Goal: Task Accomplishment & Management: Manage account settings

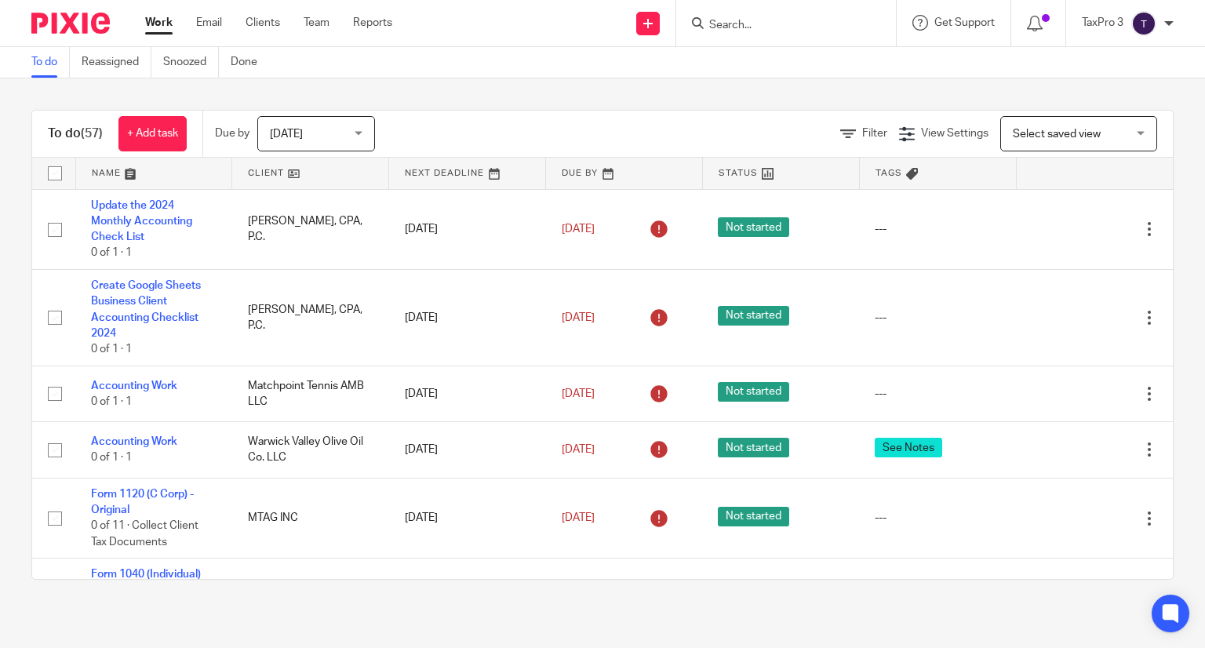
scroll to position [3452, 0]
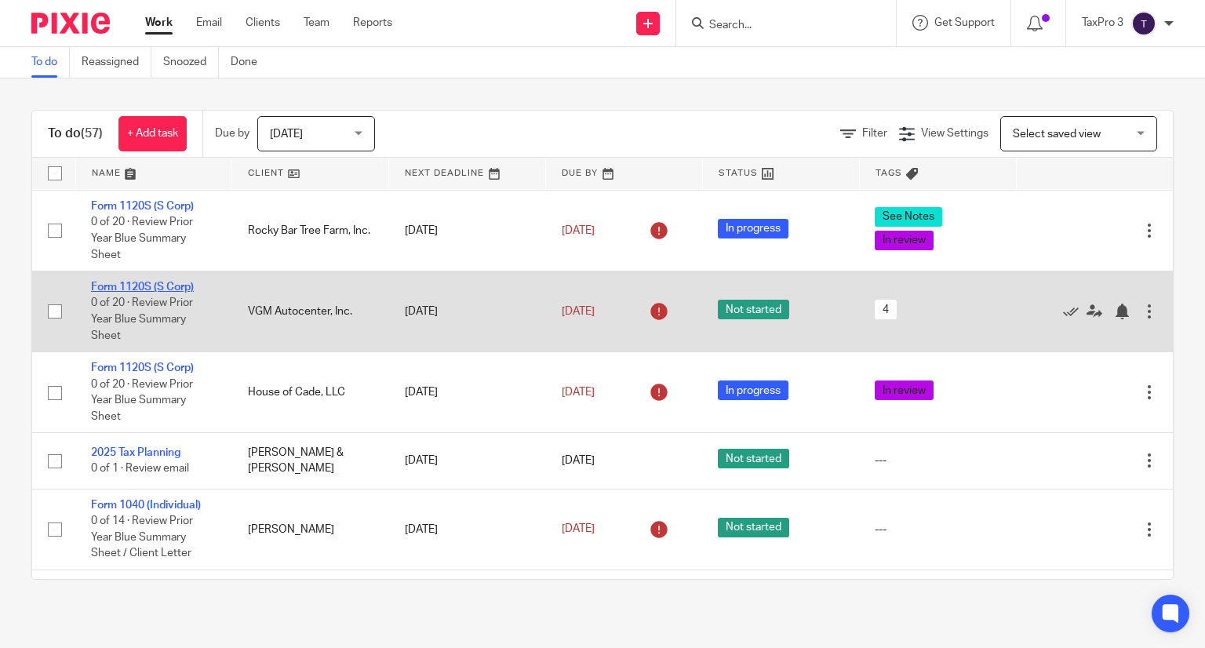
click at [163, 293] on link "Form 1120S (S Corp)" at bounding box center [142, 287] width 103 height 11
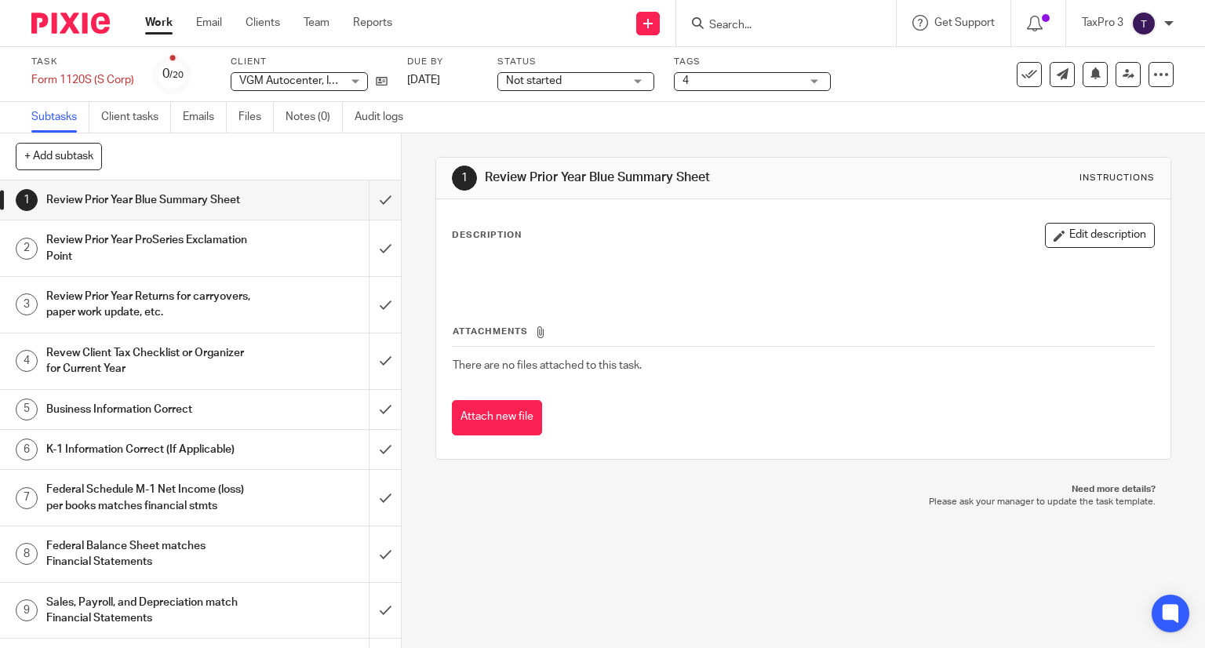
click at [539, 85] on span "Not started" at bounding box center [534, 80] width 56 height 11
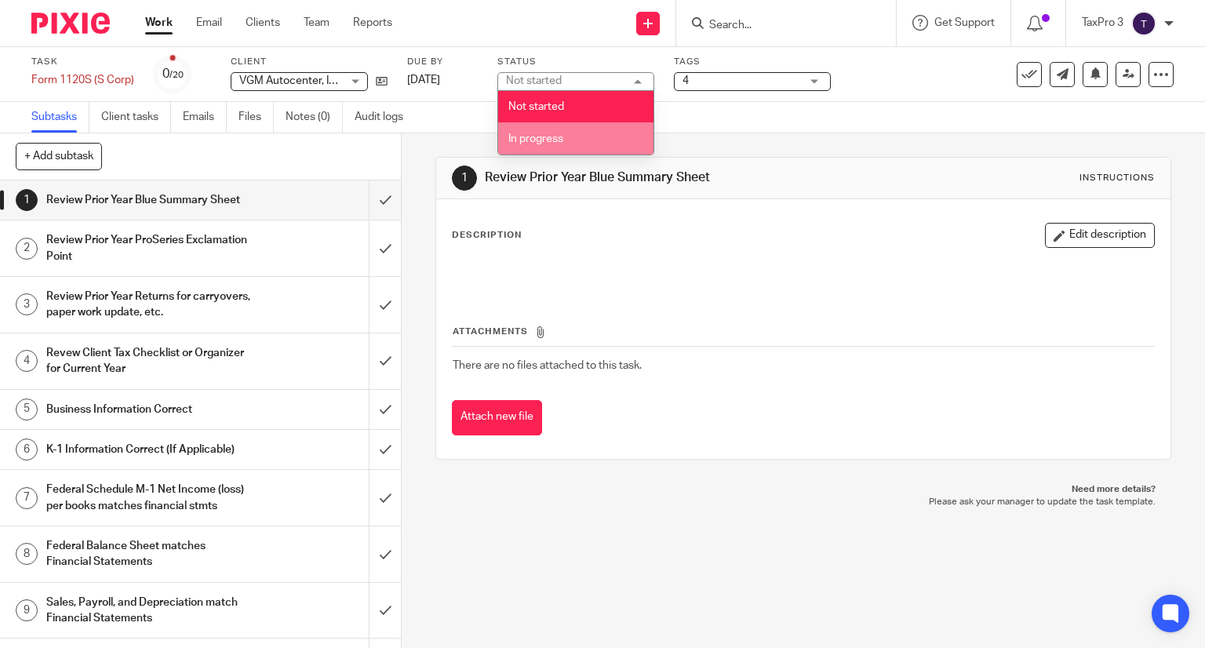
click at [552, 139] on span "In progress" at bounding box center [535, 138] width 55 height 11
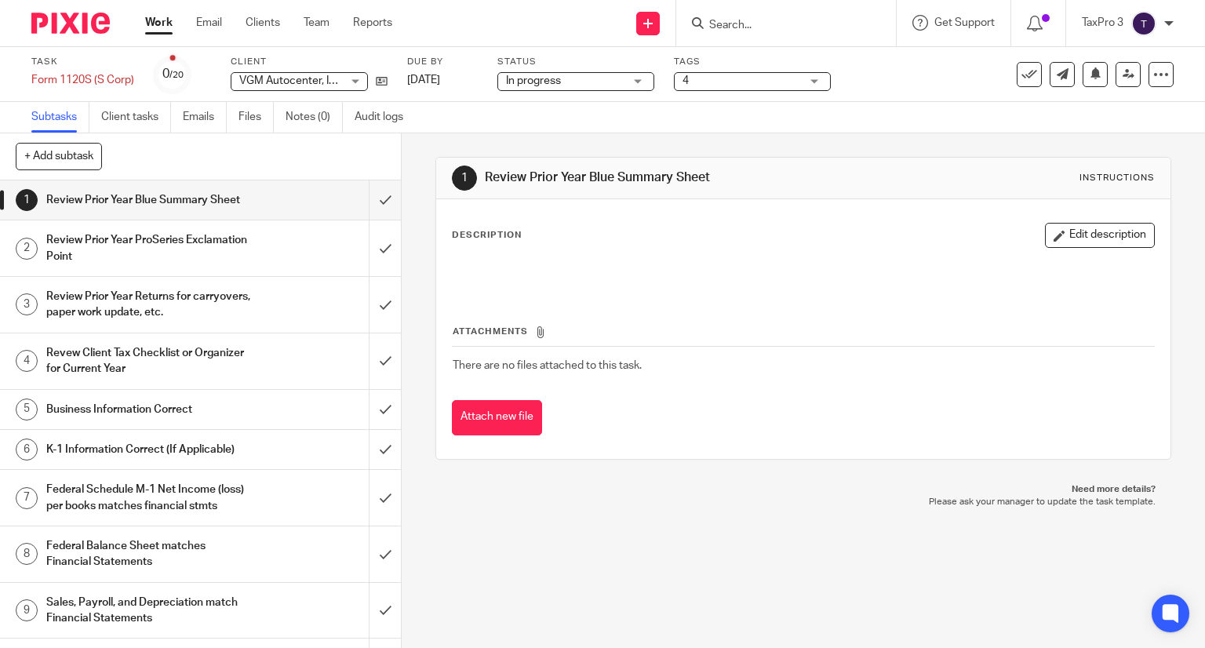
click at [771, 89] on span "4" at bounding box center [741, 81] width 118 height 16
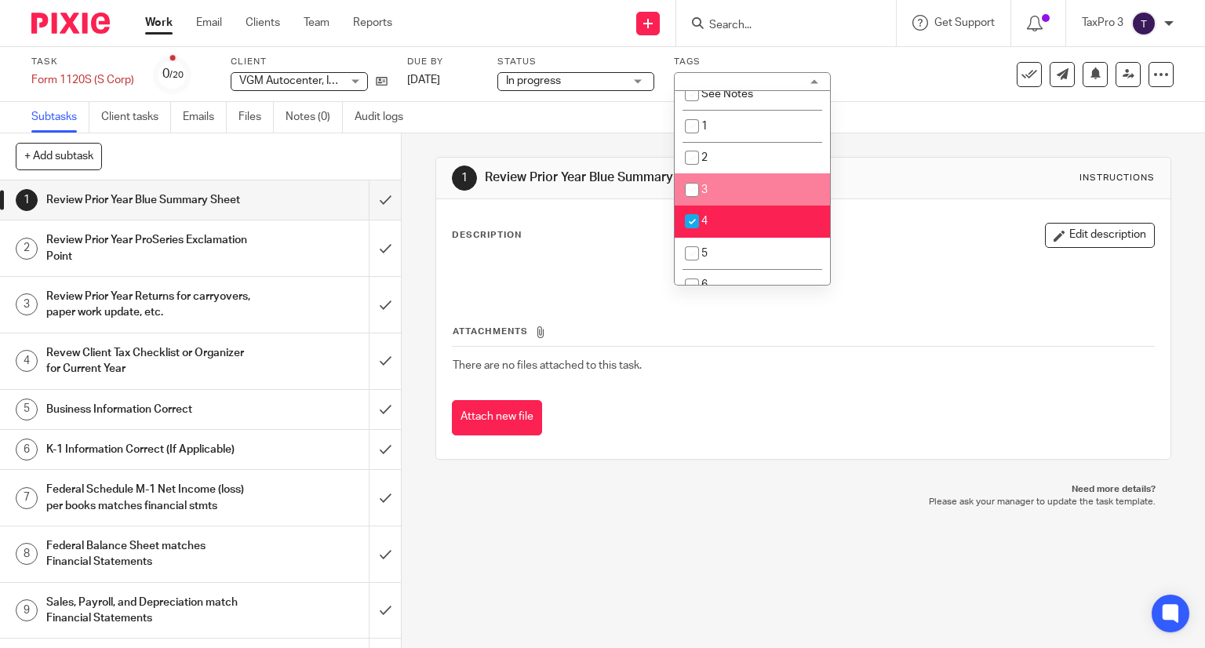
scroll to position [78, 0]
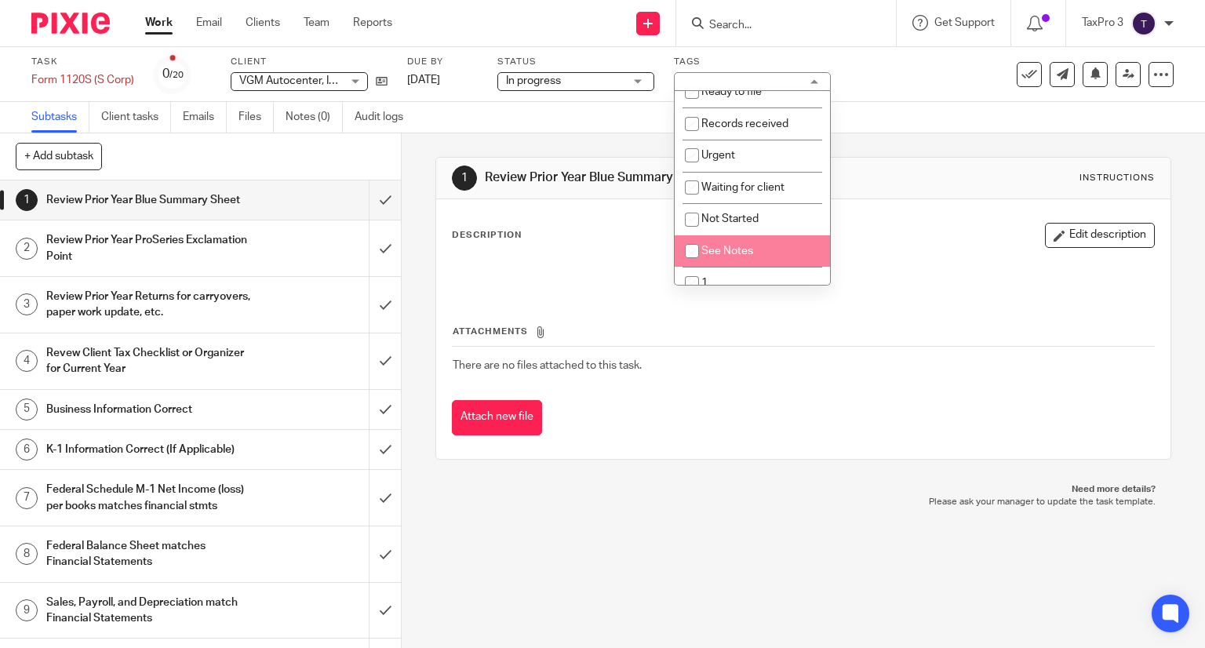
click at [725, 252] on span "See Notes" at bounding box center [727, 251] width 52 height 11
checkbox input "true"
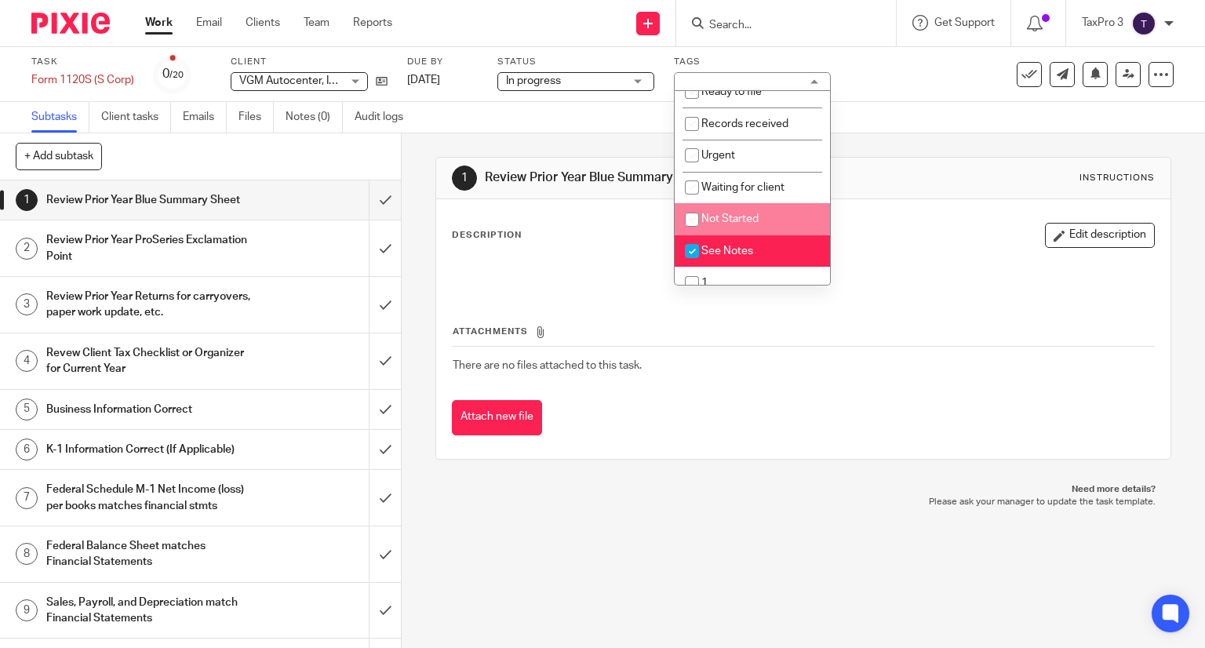
click at [926, 273] on p at bounding box center [804, 272] width 702 height 16
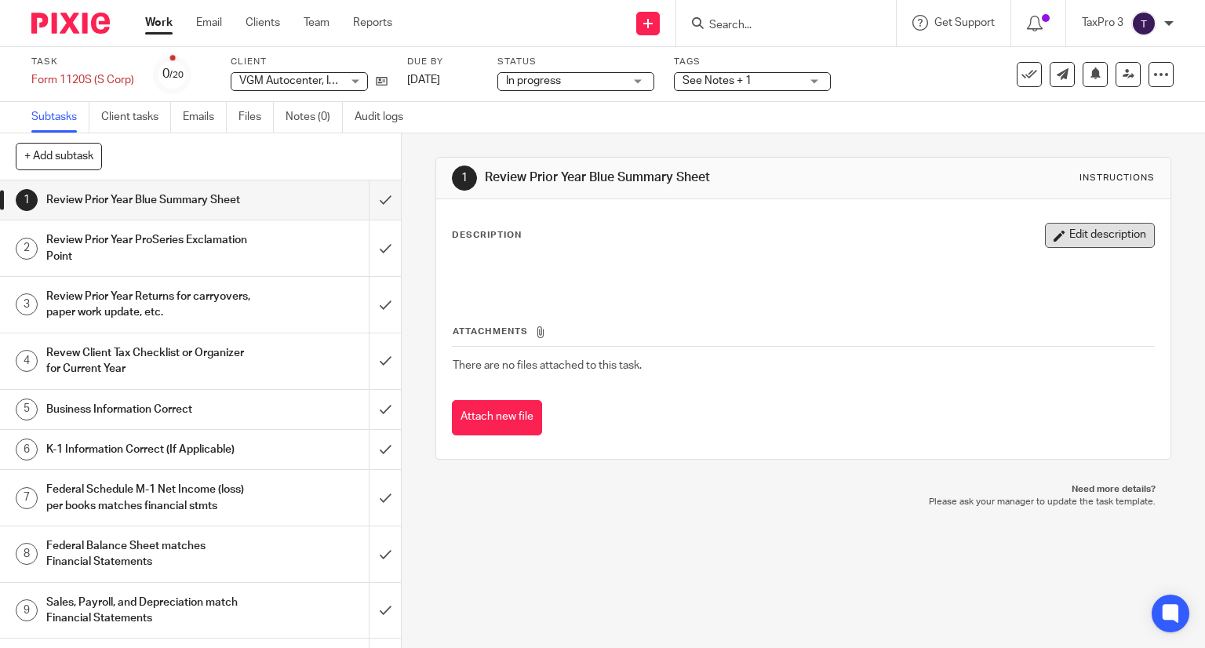
click at [1069, 235] on button "Edit description" at bounding box center [1100, 235] width 110 height 25
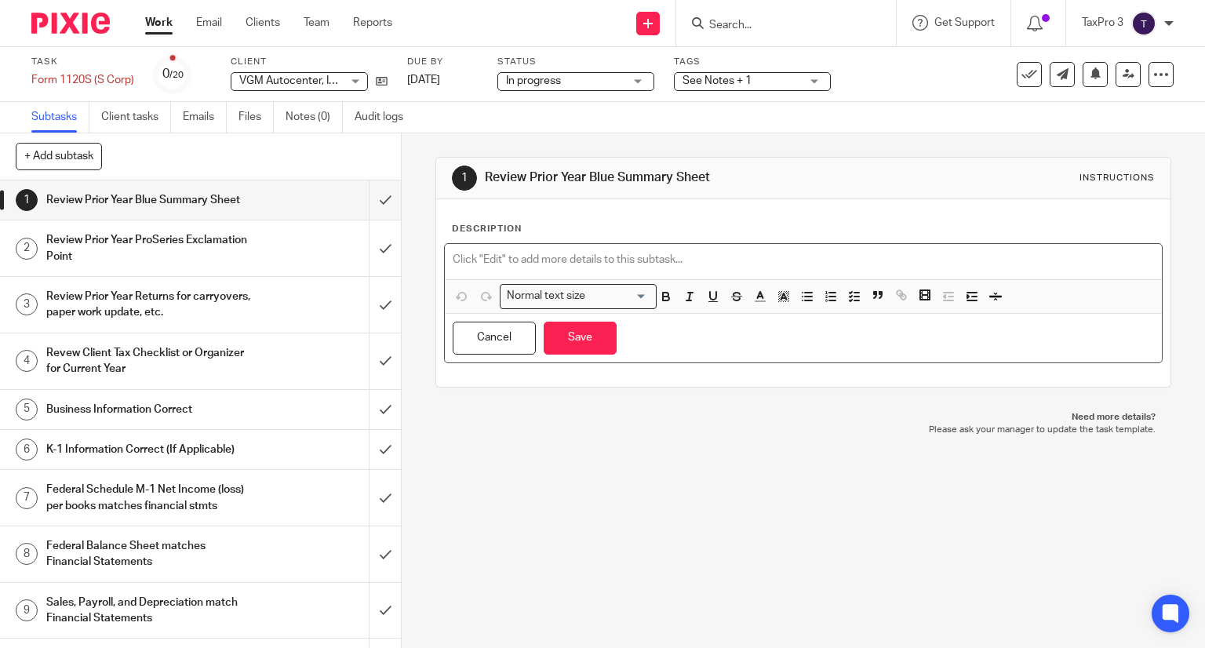
click at [597, 254] on p at bounding box center [804, 260] width 702 height 16
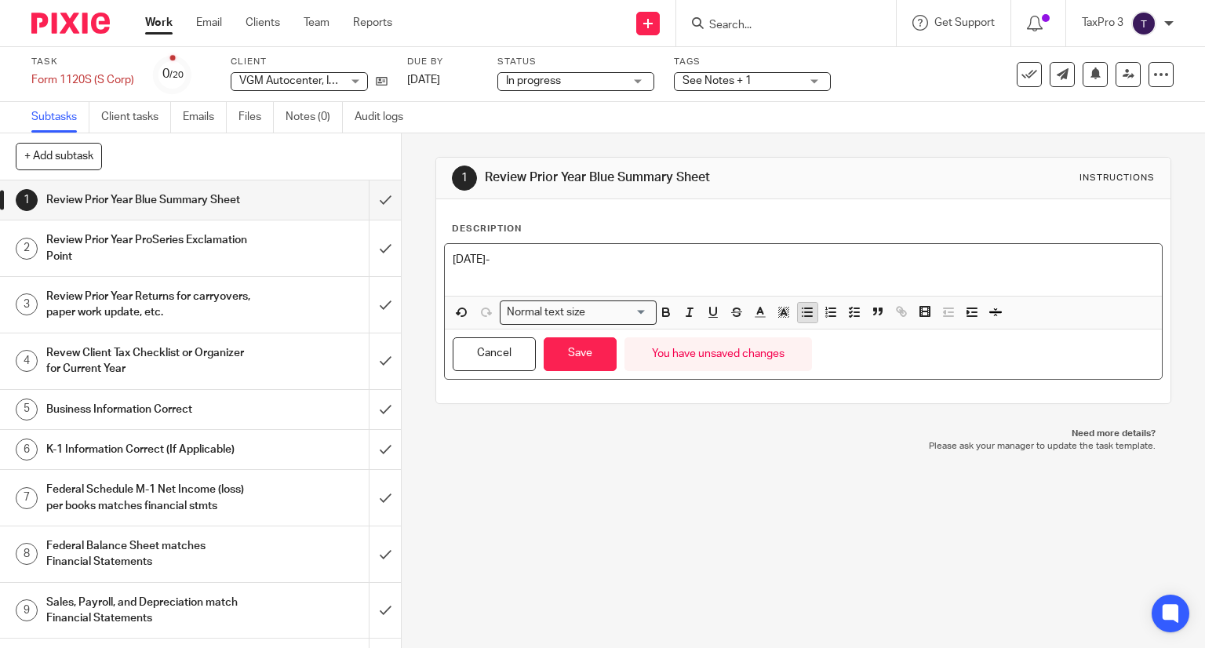
click at [805, 316] on line "button" at bounding box center [808, 316] width 7 height 0
